Goal: Task Accomplishment & Management: Manage account settings

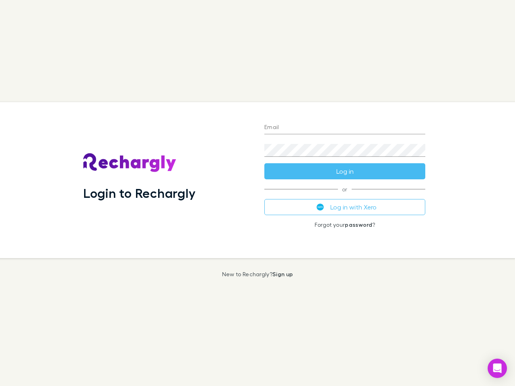
click at [257, 193] on div "Login to Rechargly" at bounding box center [167, 180] width 181 height 156
click at [345, 128] on input "Email" at bounding box center [344, 128] width 161 height 13
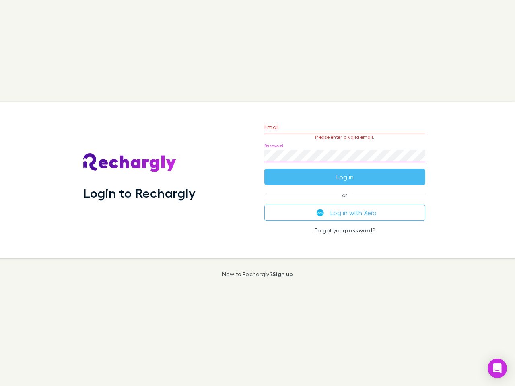
click at [345, 171] on form "Email Please enter a valid email. Password Log in" at bounding box center [344, 150] width 161 height 70
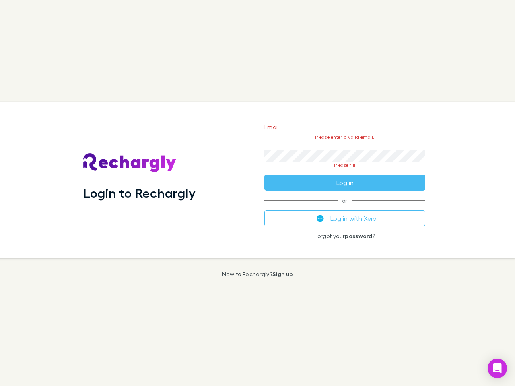
click at [345, 207] on div "Email Please enter a valid email. Password Please fill Log in or Log in with Xe…" at bounding box center [345, 180] width 174 height 156
click at [497, 369] on icon "Open Intercom Messenger" at bounding box center [497, 369] width 8 height 10
